Goal: Information Seeking & Learning: Learn about a topic

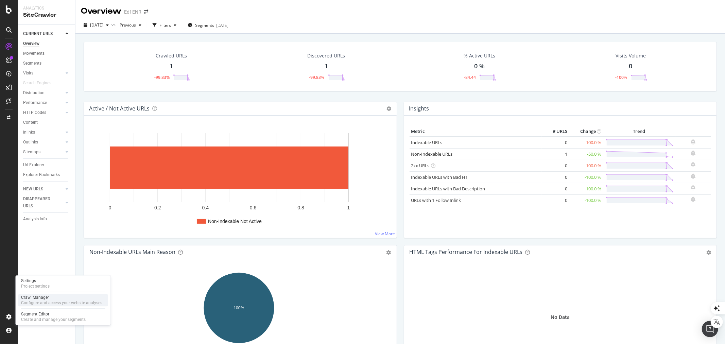
click at [39, 301] on div "Configure and access your website analyses" at bounding box center [61, 302] width 81 height 5
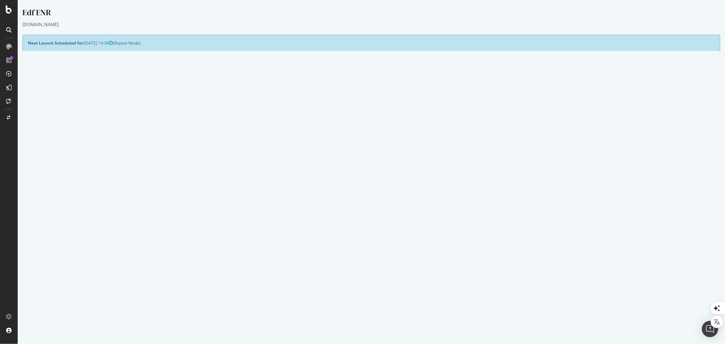
click at [390, 183] on link "Settings" at bounding box center [392, 183] width 15 height 6
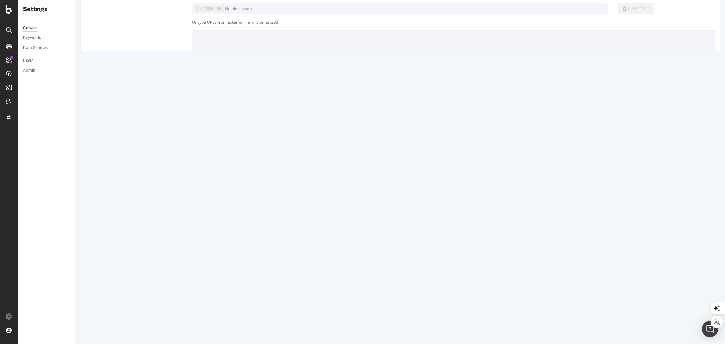
scroll to position [4, 0]
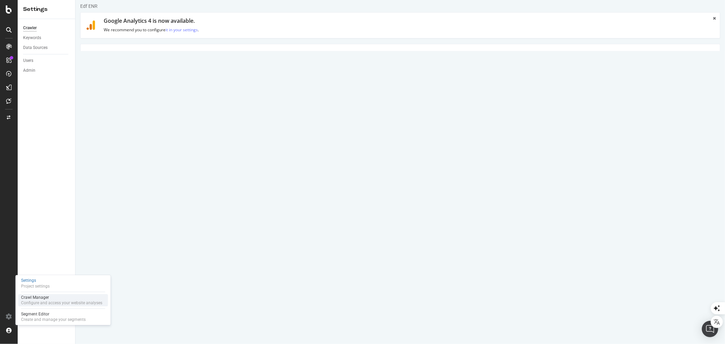
click at [37, 298] on div "Crawl Manager" at bounding box center [61, 296] width 81 height 5
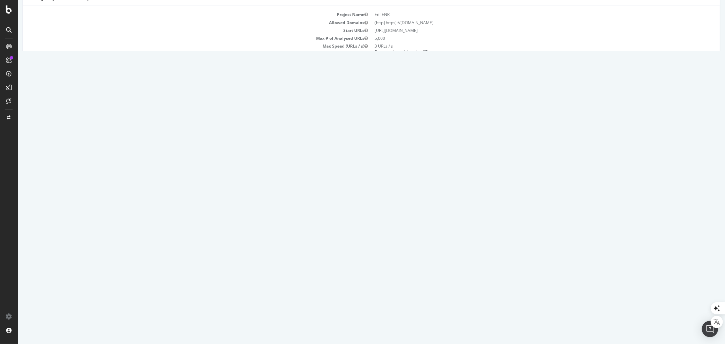
scroll to position [75, 0]
click at [183, 172] on link "Report" at bounding box center [175, 172] width 15 height 6
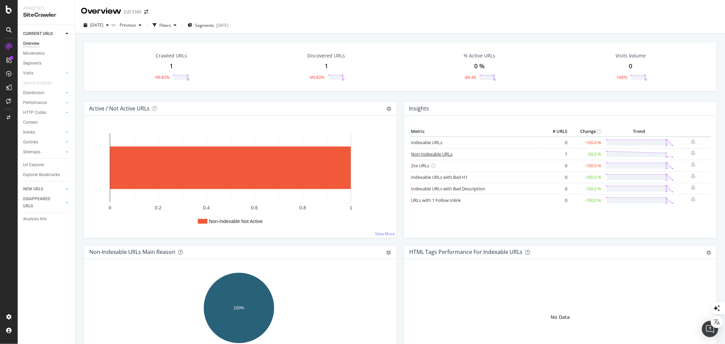
click at [437, 151] on link "Non-Indexable URLs" at bounding box center [431, 154] width 41 height 6
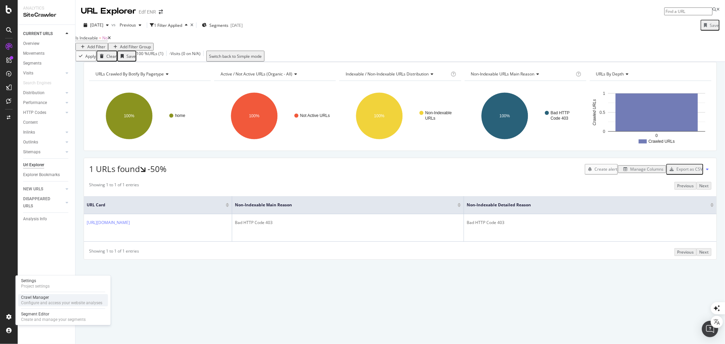
click at [34, 301] on div "Configure and access your website analyses" at bounding box center [61, 302] width 81 height 5
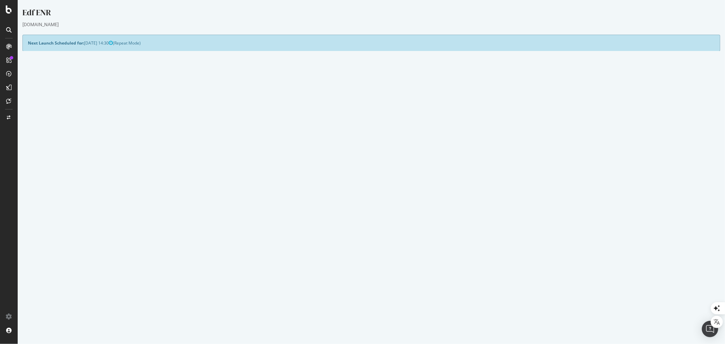
click at [183, 260] on link "Report" at bounding box center [175, 263] width 15 height 6
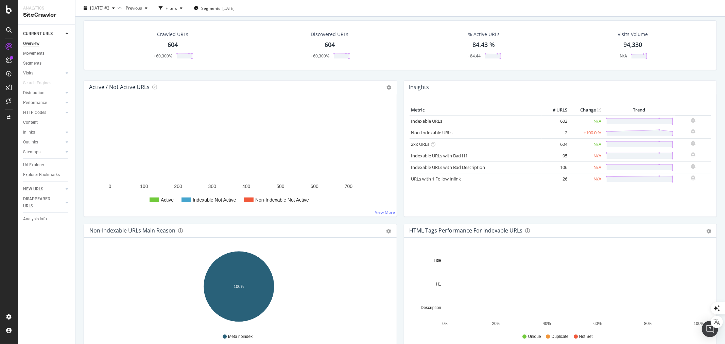
scroll to position [0, 0]
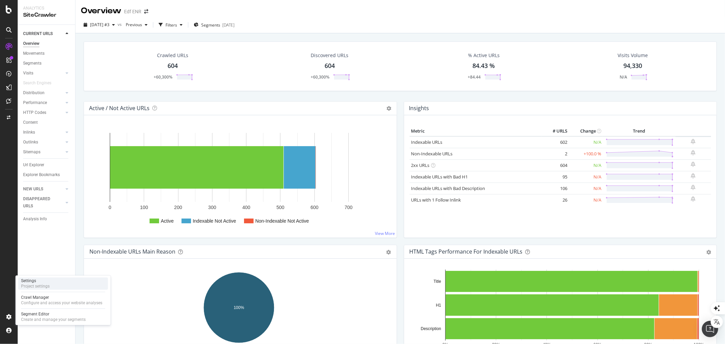
click at [29, 281] on div "Settings" at bounding box center [35, 280] width 29 height 5
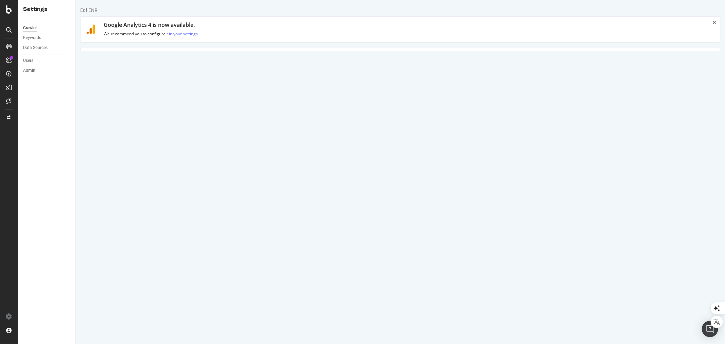
click at [219, 122] on textarea "https://stage.edf-solutions-solaires.com/" at bounding box center [453, 125] width 522 height 22
drag, startPoint x: 211, startPoint y: 120, endPoint x: 218, endPoint y: 120, distance: 7.8
click at [218, 120] on textarea "https://stage.edf-solutions-solaires.com/" at bounding box center [453, 125] width 522 height 22
type textarea "https://www.edf-solutions-solaires.com/"
click at [286, 268] on input "stage.edf-solutions-solaires.com" at bounding box center [340, 273] width 125 height 12
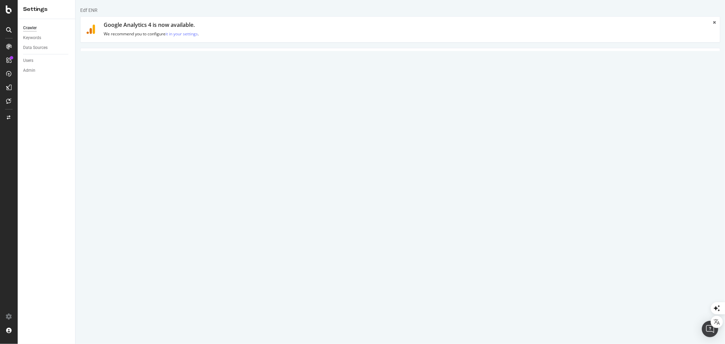
drag, startPoint x: 281, startPoint y: 270, endPoint x: 292, endPoint y: 272, distance: 11.0
click at [292, 272] on input "stage.edf-solutions-solaires.com" at bounding box center [340, 273] width 125 height 12
type input "www.edf-solutions-solaires.com"
click at [280, 283] on label "and Subdomains" at bounding box center [297, 283] width 38 height 6
click at [75, 0] on input "and Subdomains" at bounding box center [75, 0] width 0 height 0
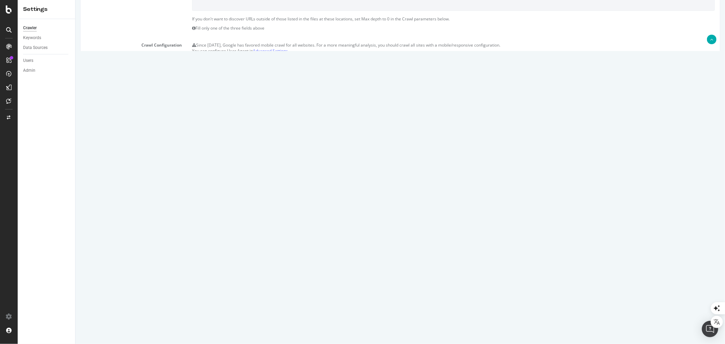
scroll to position [230, 0]
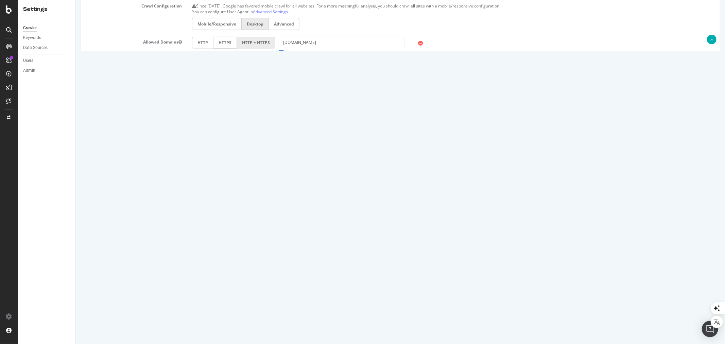
click at [392, 321] on input "Save & Back to Project" at bounding box center [407, 321] width 49 height 10
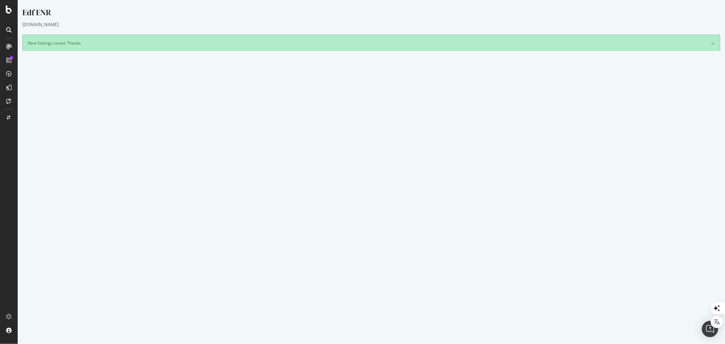
click at [370, 265] on button "Yes! Start Now" at bounding box center [362, 266] width 42 height 11
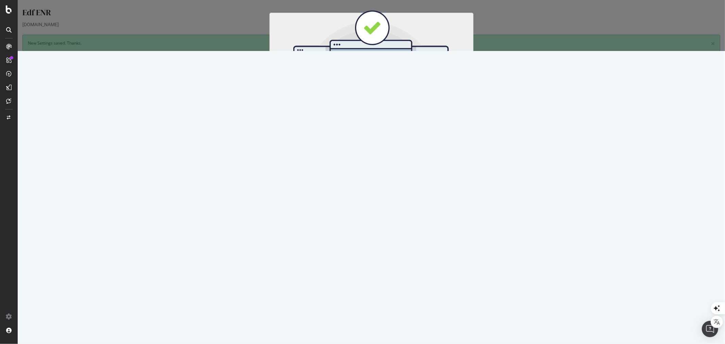
click at [382, 111] on button "Start Now" at bounding box center [383, 113] width 30 height 12
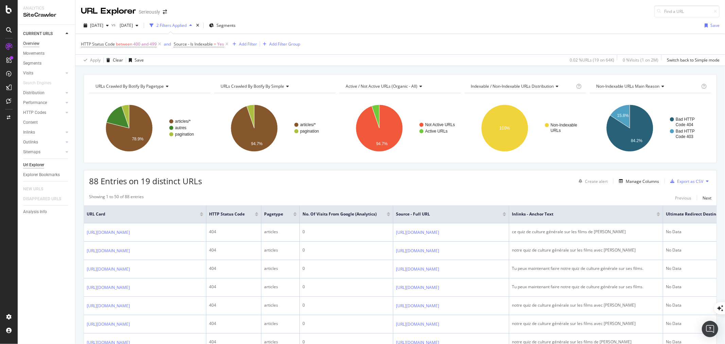
click at [37, 42] on div "Overview" at bounding box center [31, 43] width 16 height 7
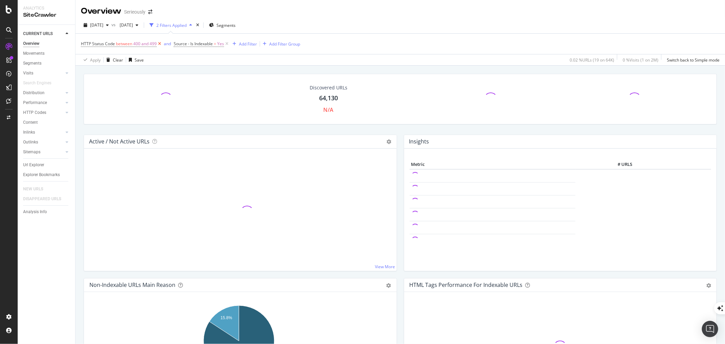
click at [160, 45] on icon at bounding box center [160, 43] width 6 height 7
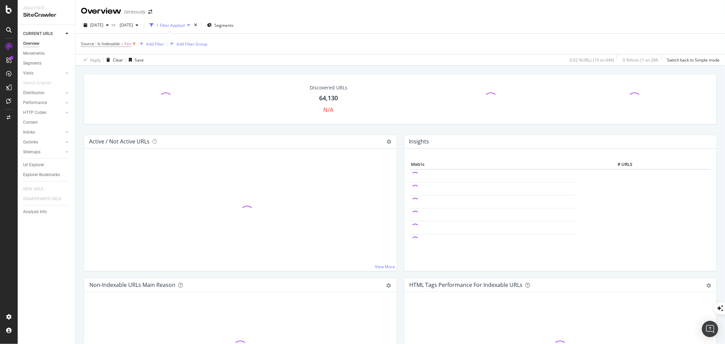
click at [134, 42] on icon at bounding box center [134, 43] width 6 height 7
click at [97, 43] on div "Add Filter" at bounding box center [99, 44] width 18 height 6
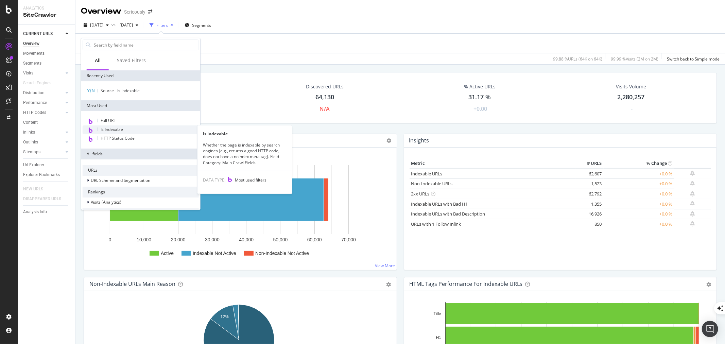
click at [113, 127] on span "Is Indexable" at bounding box center [112, 129] width 22 height 6
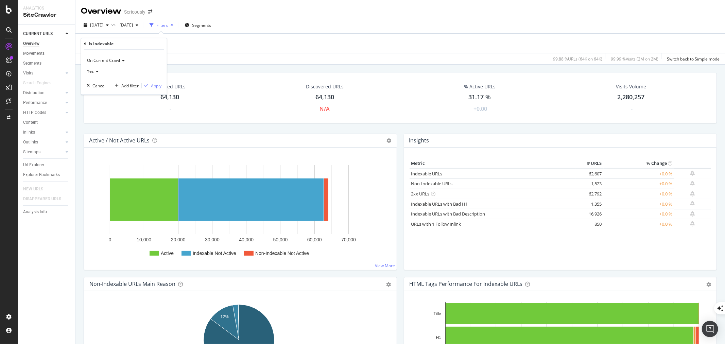
click at [154, 87] on div "Apply" at bounding box center [156, 86] width 11 height 6
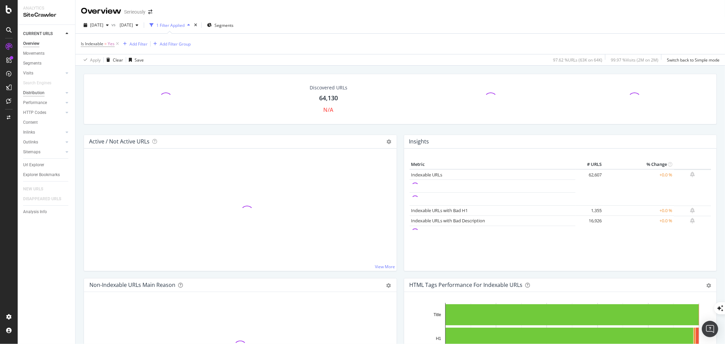
click at [38, 94] on div "Distribution" at bounding box center [33, 92] width 21 height 7
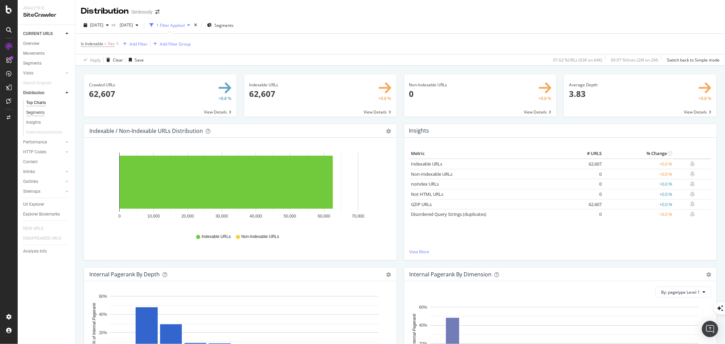
click at [31, 111] on div "Segments" at bounding box center [35, 112] width 18 height 7
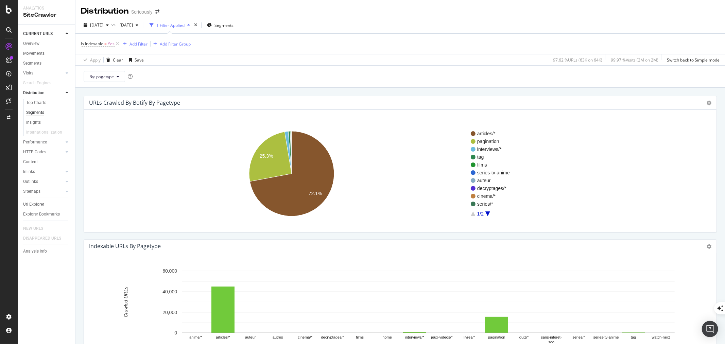
click at [489, 213] on icon "A chart." at bounding box center [487, 213] width 5 height 5
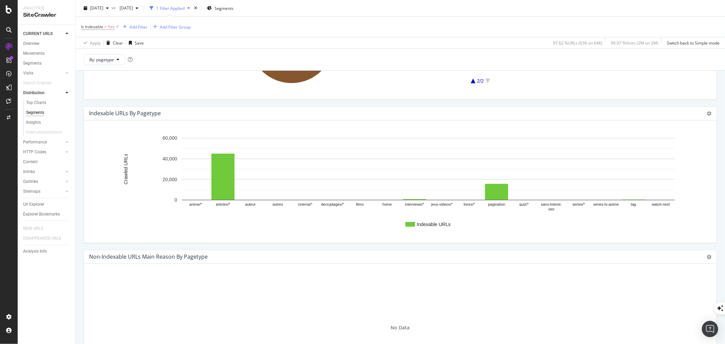
scroll to position [151, 0]
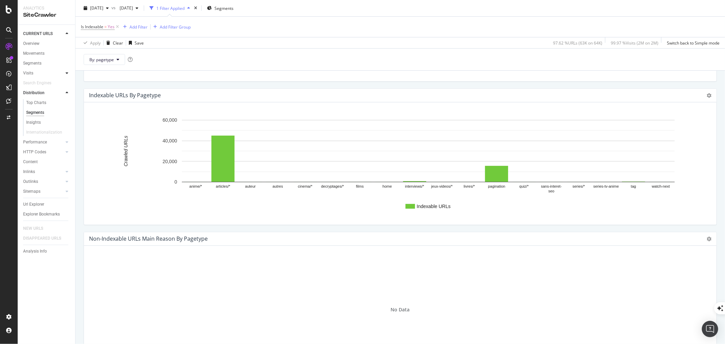
click at [67, 72] on icon at bounding box center [67, 73] width 3 height 4
click at [28, 72] on div "Visits" at bounding box center [28, 73] width 10 height 7
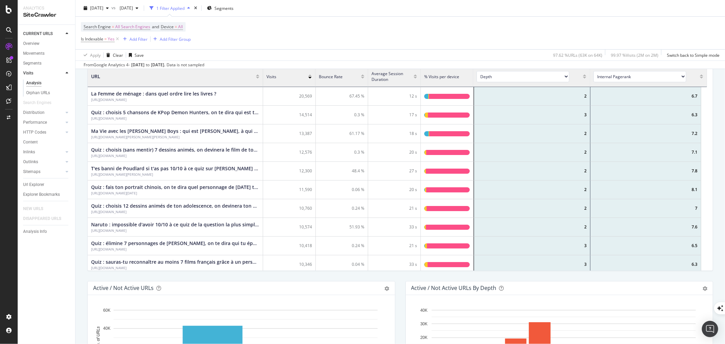
scroll to position [198, 613]
click at [35, 61] on div "Segments" at bounding box center [32, 63] width 18 height 7
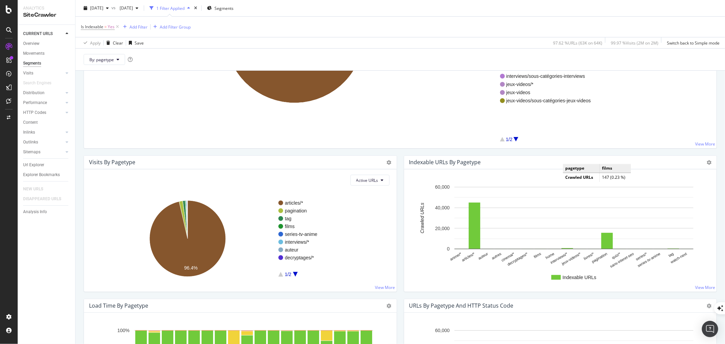
scroll to position [265, 0]
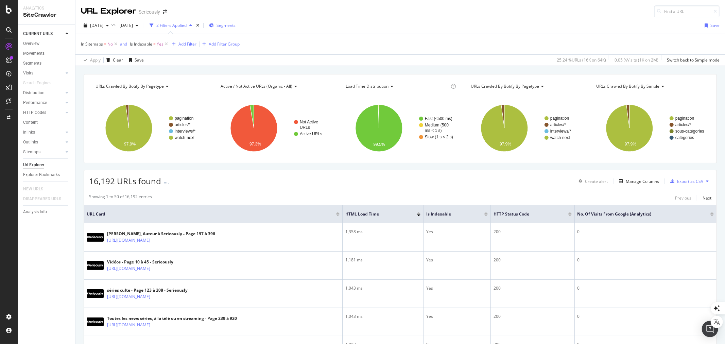
click at [235, 25] on span "Segments" at bounding box center [225, 25] width 19 height 6
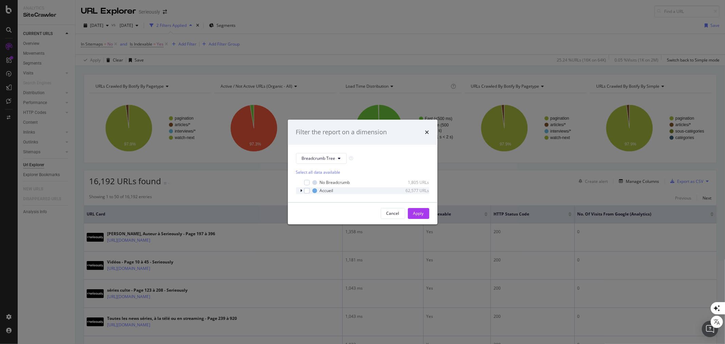
click at [300, 189] on icon "modal" at bounding box center [301, 191] width 2 height 4
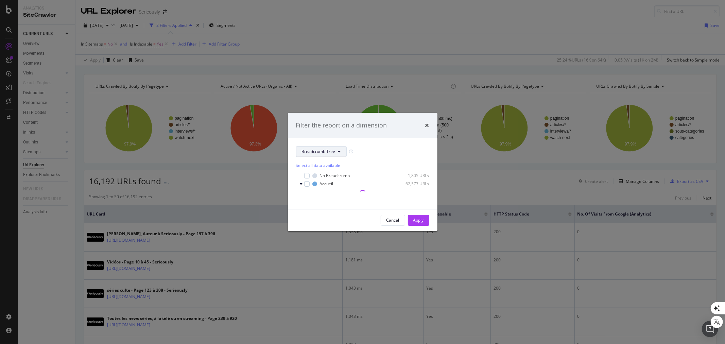
click at [335, 152] on button "Breadcrumb Tree" at bounding box center [321, 151] width 51 height 11
click at [322, 175] on span "pagetype" at bounding box center [324, 176] width 44 height 6
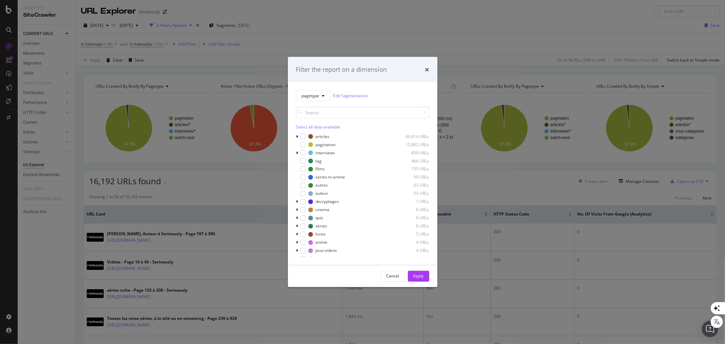
click at [317, 126] on div "Select all data available" at bounding box center [362, 127] width 133 height 6
click at [301, 144] on icon "modal" at bounding box center [302, 144] width 3 height 3
click at [415, 275] on div "Apply" at bounding box center [418, 276] width 11 height 6
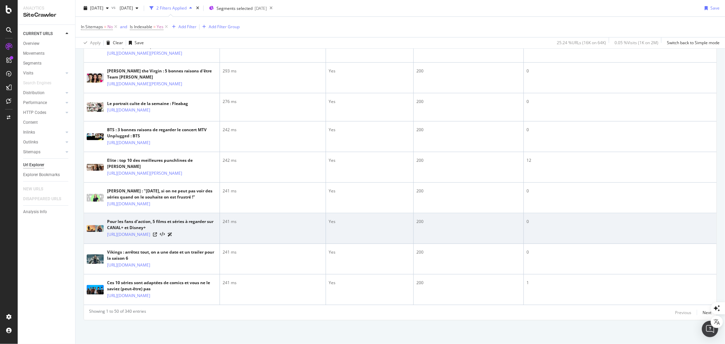
scroll to position [1792, 0]
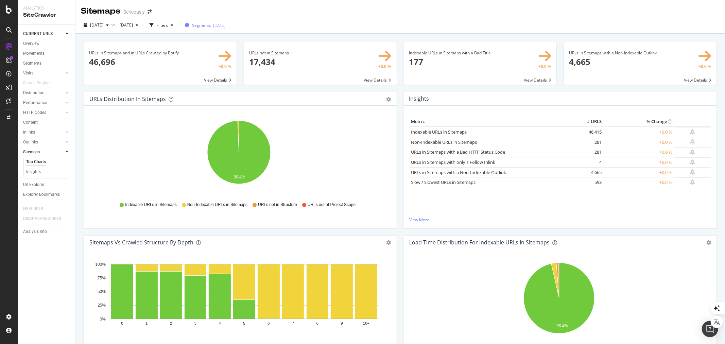
click at [211, 26] on span "Segments" at bounding box center [201, 25] width 19 height 6
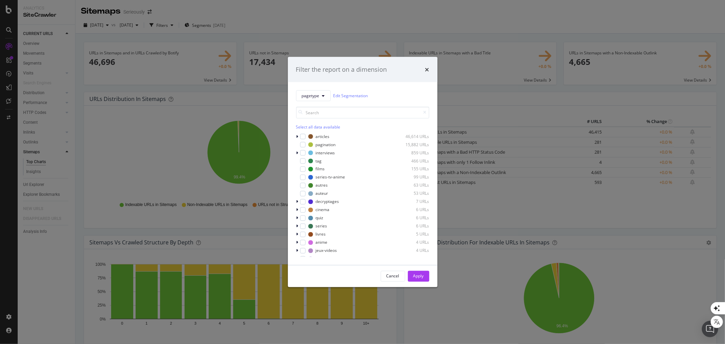
click at [314, 14] on div "Filter the report on a dimension pagetype Edit Segmentation Select all data ava…" at bounding box center [362, 172] width 725 height 344
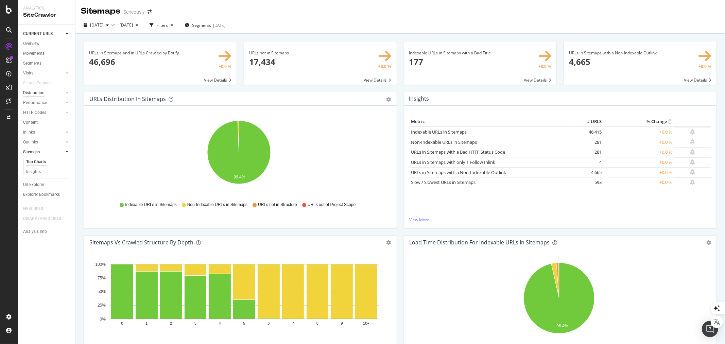
click at [42, 92] on div "Distribution" at bounding box center [33, 92] width 21 height 7
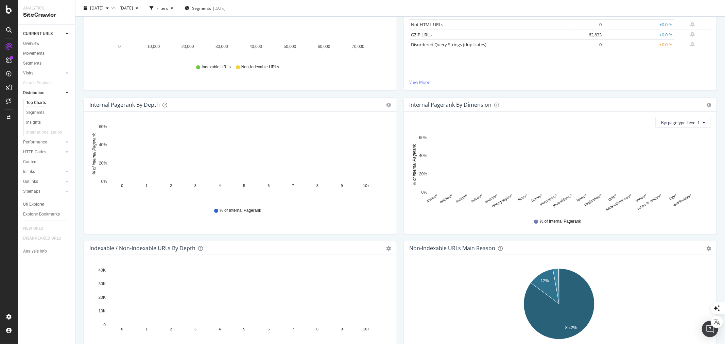
scroll to position [151, 0]
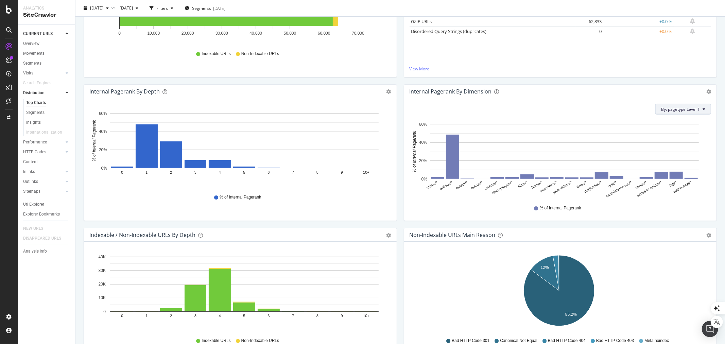
click at [686, 109] on span "By: pagetype Level 1" at bounding box center [680, 109] width 39 height 6
click at [637, 157] on span "All Dimensions" at bounding box center [640, 158] width 28 height 6
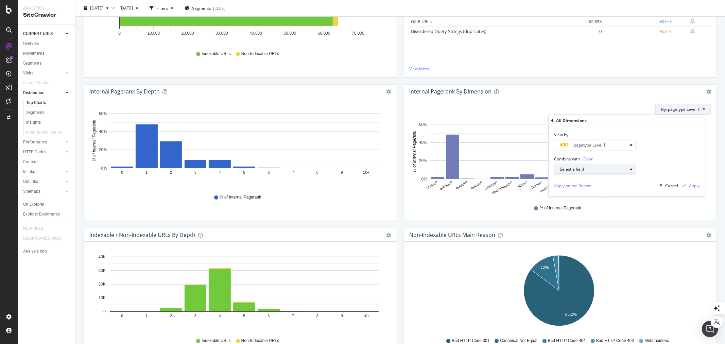
click at [622, 170] on div "Select a field" at bounding box center [592, 169] width 67 height 4
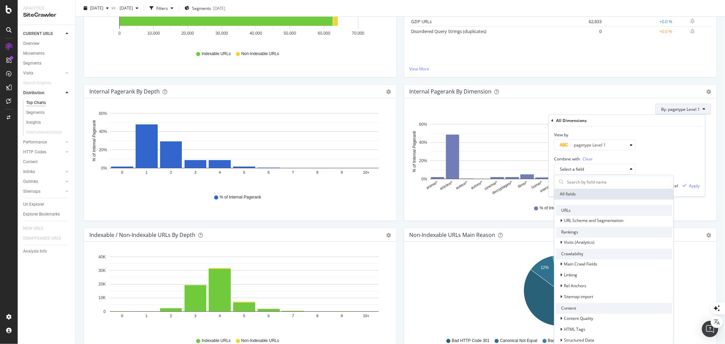
drag, startPoint x: 626, startPoint y: 101, endPoint x: 633, endPoint y: 101, distance: 7.1
click at [626, 101] on div "By: pagetype Level 1 All Dimensions View by pagetype Level 1 Combine with Clear…" at bounding box center [560, 159] width 313 height 122
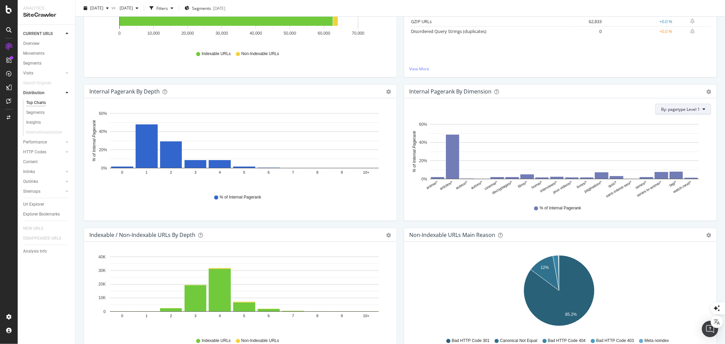
click at [662, 110] on span "By: pagetype Level 1" at bounding box center [680, 109] width 39 height 6
click at [643, 157] on span "All Dimensions" at bounding box center [640, 158] width 28 height 6
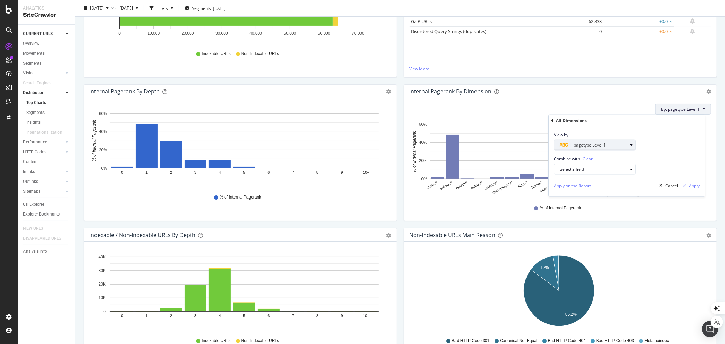
click at [630, 143] on icon "button" at bounding box center [630, 145] width 3 height 4
click at [624, 144] on div "pagetype Level 1" at bounding box center [592, 145] width 67 height 8
click at [574, 194] on span "Level 2" at bounding box center [569, 196] width 13 height 6
click at [625, 185] on div "Validate" at bounding box center [626, 188] width 15 height 6
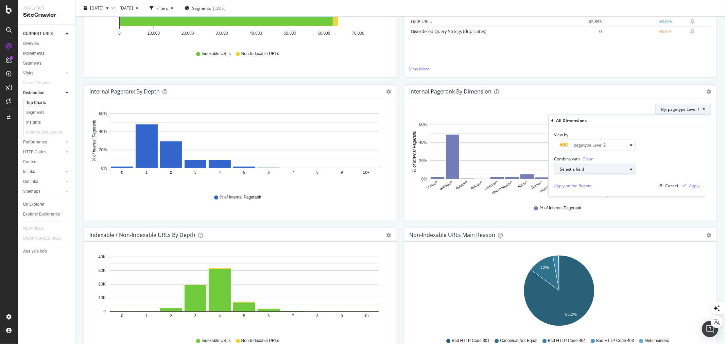
click at [625, 170] on div "Select a field" at bounding box center [592, 169] width 67 height 4
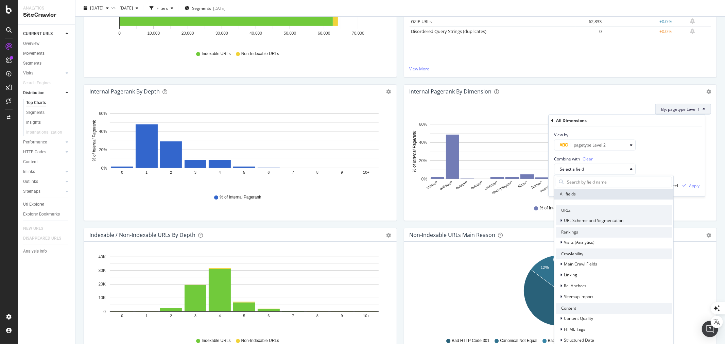
click at [612, 219] on span "URL Scheme and Segmentation" at bounding box center [593, 221] width 59 height 6
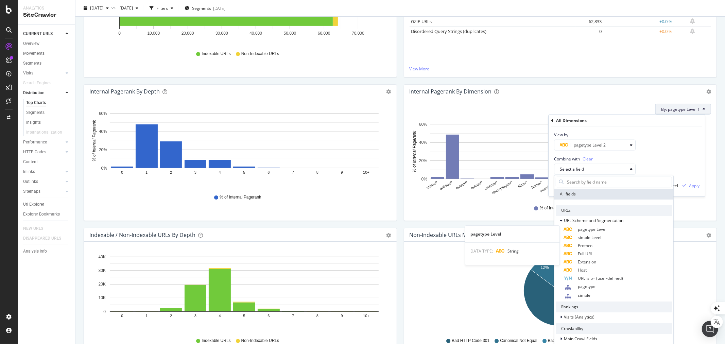
click at [599, 228] on span "pagetype Level" at bounding box center [591, 229] width 29 height 6
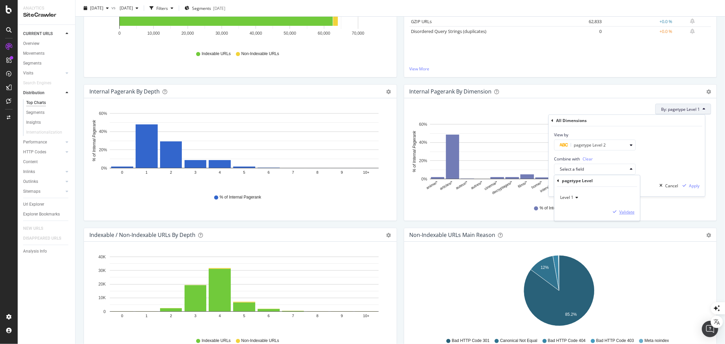
click at [622, 212] on div "Validate" at bounding box center [626, 212] width 15 height 6
click at [624, 170] on div "pagetype Level 1" at bounding box center [592, 169] width 67 height 8
click at [580, 217] on div "Level 2" at bounding box center [597, 220] width 73 height 9
click at [626, 212] on div "Validate" at bounding box center [626, 212] width 15 height 6
drag, startPoint x: 566, startPoint y: 182, endPoint x: 617, endPoint y: 212, distance: 59.5
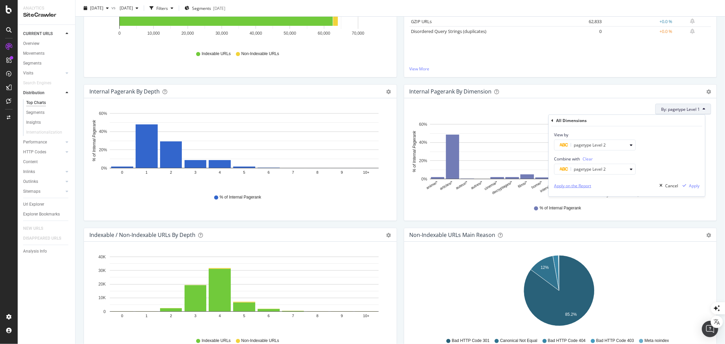
click at [566, 183] on div "Apply on the Report" at bounding box center [572, 186] width 37 height 6
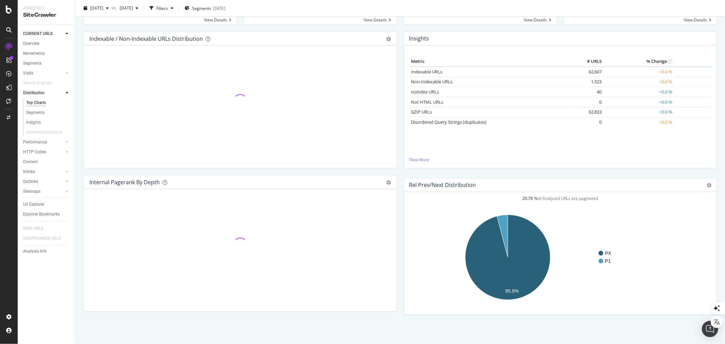
scroll to position [151, 0]
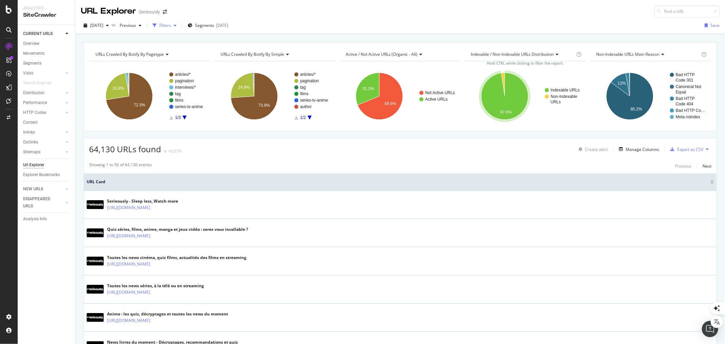
click at [171, 23] on div "Filters" at bounding box center [165, 25] width 12 height 6
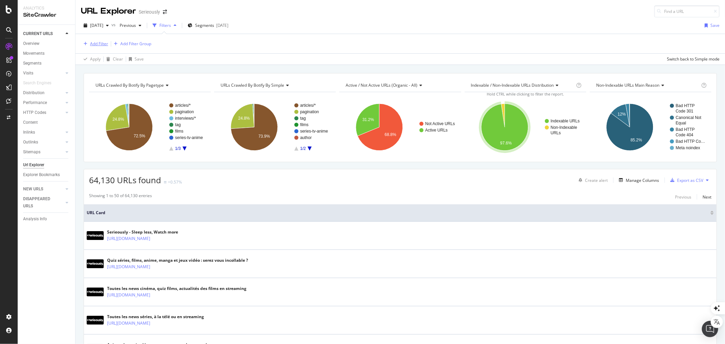
click at [94, 43] on div "Add Filter" at bounding box center [99, 44] width 18 height 6
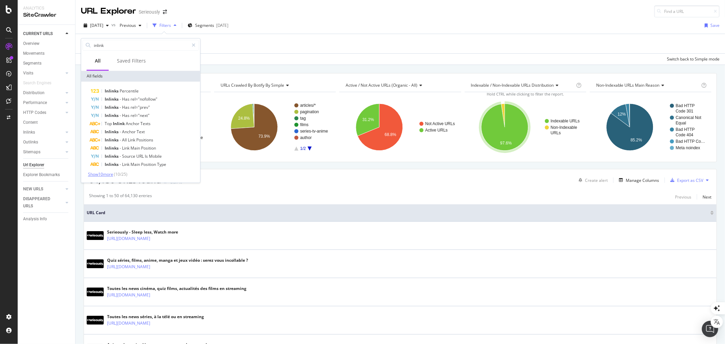
type input "inlink"
click at [109, 175] on span "Show 10 more" at bounding box center [100, 174] width 25 height 6
click at [129, 195] on span "Follow" at bounding box center [123, 197] width 13 height 6
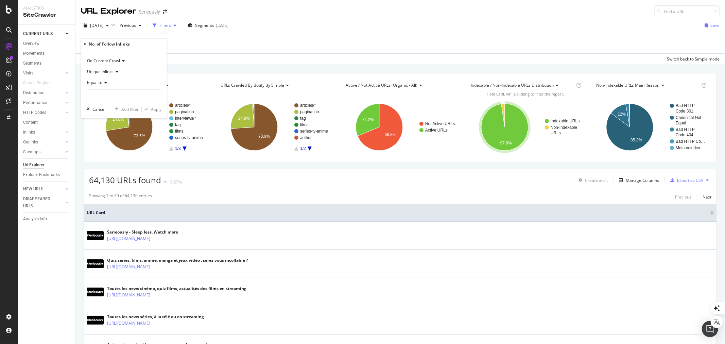
click at [96, 84] on span "Equal to" at bounding box center [94, 82] width 15 height 6
click at [100, 113] on span "Less than" at bounding box center [99, 114] width 18 height 6
click at [102, 97] on input "number" at bounding box center [124, 94] width 75 height 11
type input "2"
click at [161, 109] on div "Apply" at bounding box center [156, 109] width 11 height 6
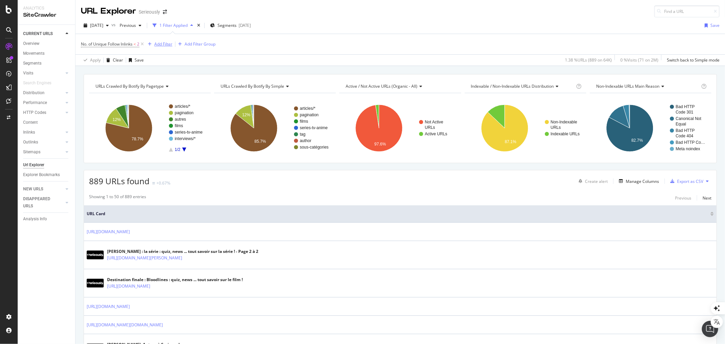
click at [166, 43] on div "Add Filter" at bounding box center [163, 44] width 18 height 6
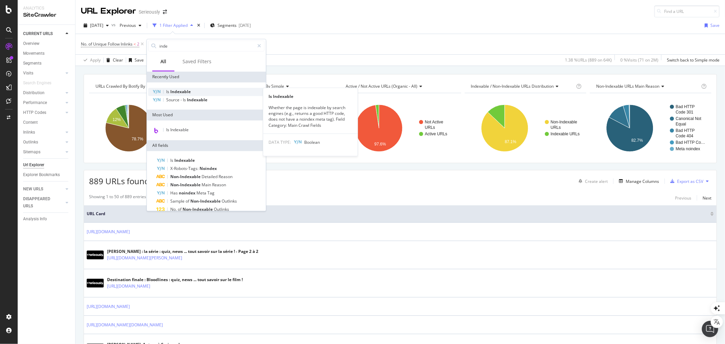
type input "inde"
click at [191, 88] on div "Is Indexable" at bounding box center [206, 92] width 116 height 8
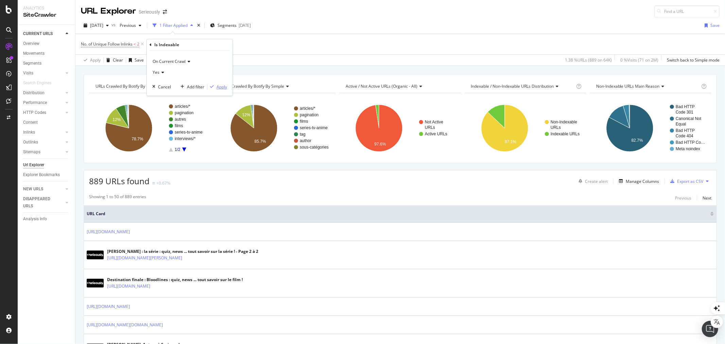
click at [223, 85] on div "Apply" at bounding box center [221, 87] width 11 height 6
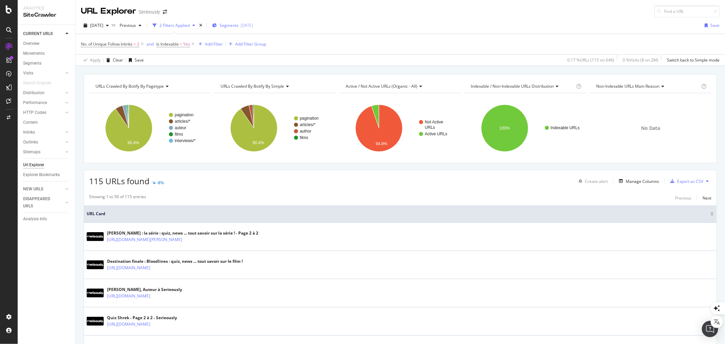
click at [253, 25] on div "[DATE]" at bounding box center [246, 25] width 12 height 6
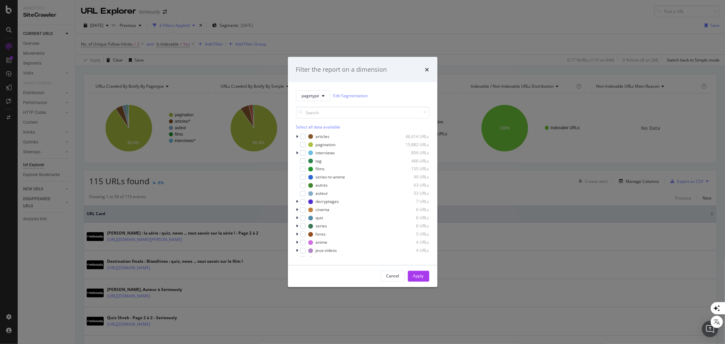
click at [318, 124] on div "Select all data available" at bounding box center [362, 127] width 133 height 6
click at [422, 277] on div "Apply" at bounding box center [418, 276] width 11 height 6
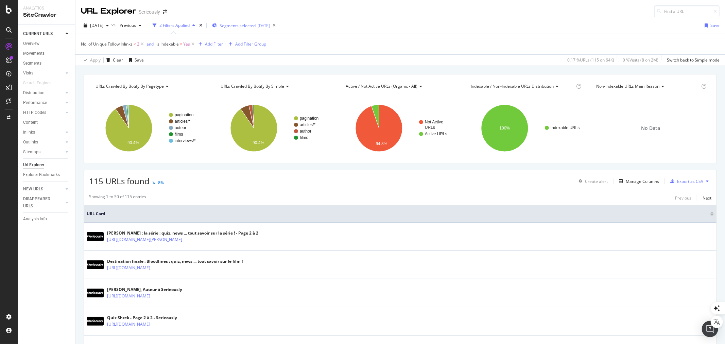
click at [255, 23] on span "Segments selected" at bounding box center [237, 26] width 36 height 6
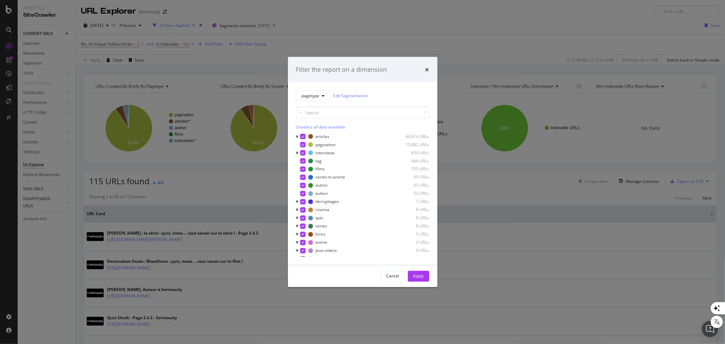
click at [324, 125] on div "Unselect all data available" at bounding box center [362, 127] width 133 height 6
click at [320, 160] on div "tag" at bounding box center [319, 161] width 6 height 6
click at [423, 272] on div "Apply" at bounding box center [418, 276] width 11 height 10
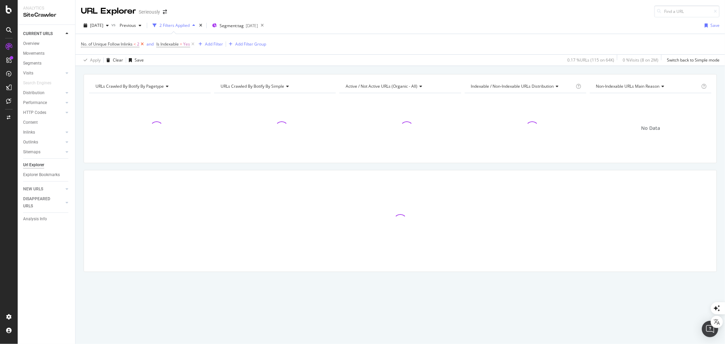
click at [143, 42] on icon at bounding box center [142, 44] width 6 height 7
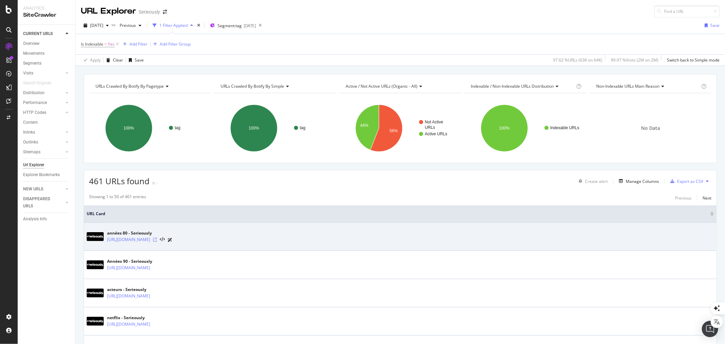
click at [157, 239] on icon at bounding box center [155, 239] width 4 height 4
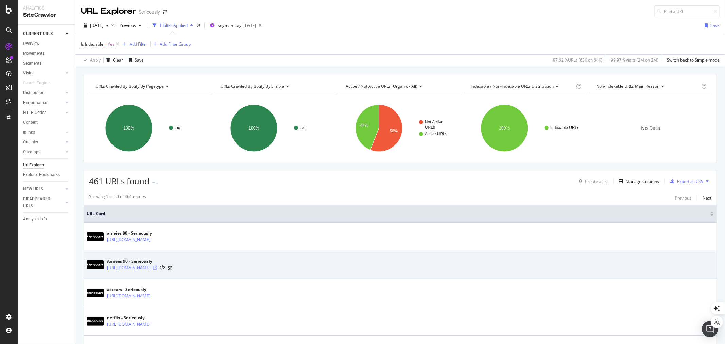
click at [157, 267] on icon at bounding box center [155, 268] width 4 height 4
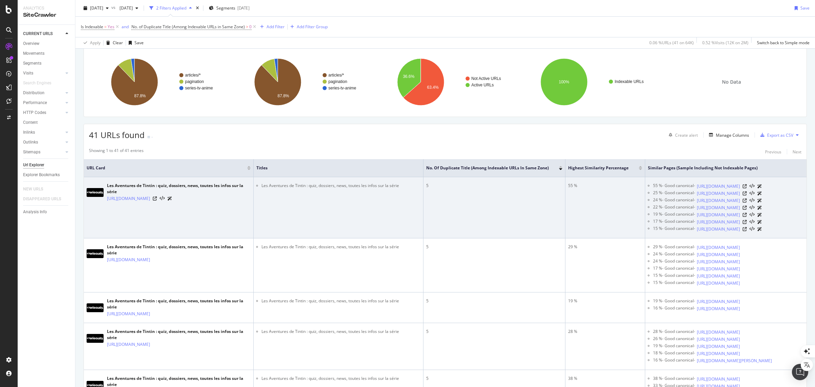
scroll to position [38, 0]
